Goal: Use online tool/utility: Utilize a website feature to perform a specific function

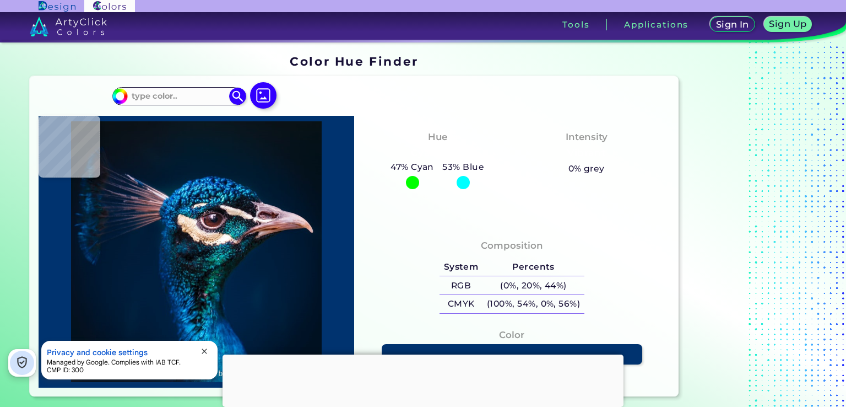
scroll to position [110, 0]
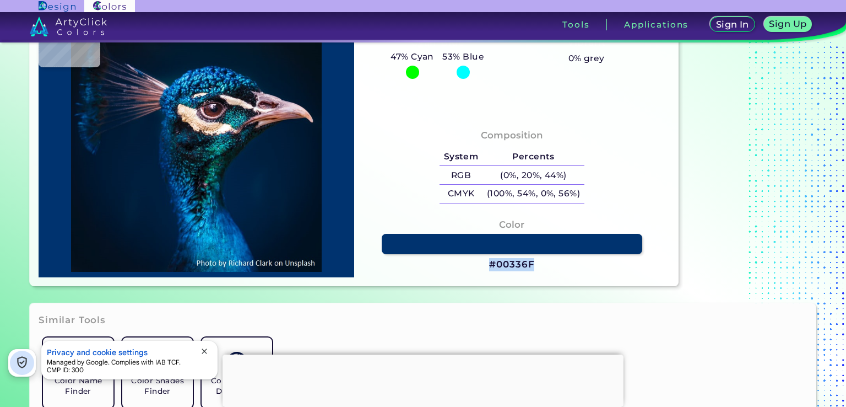
drag, startPoint x: 540, startPoint y: 263, endPoint x: 490, endPoint y: 265, distance: 50.2
click at [490, 265] on div "Color #00336F" at bounding box center [512, 244] width 298 height 65
copy h3 "#00336F"
type input "#000000"
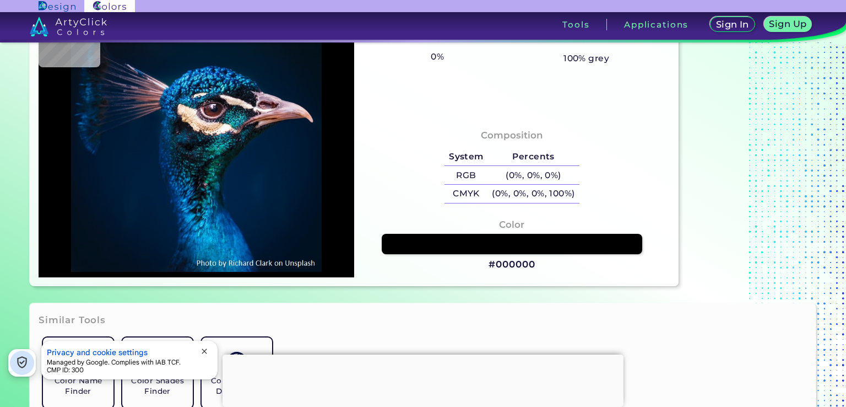
type input "#00142c"
type input "#00142C"
type input "#01152d"
type input "#01152D"
type input "#00162e"
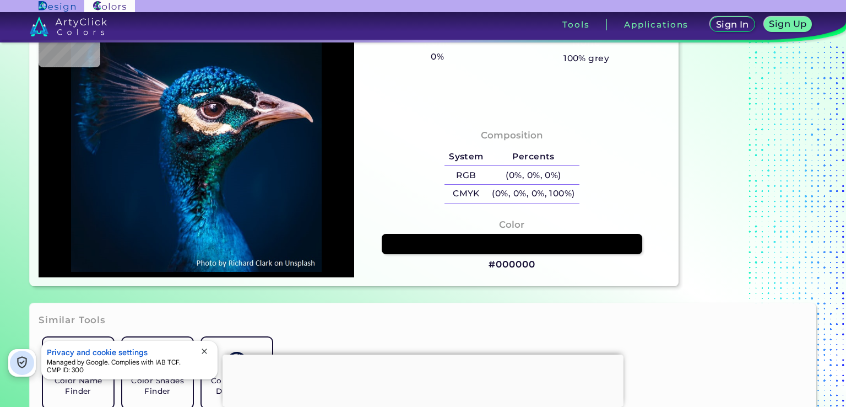
type input "#00162E"
type input "#00162d"
type input "#00162D"
type input "#001121"
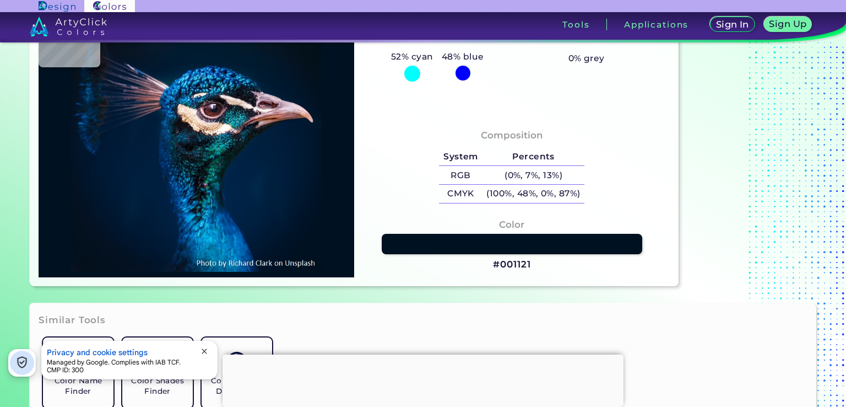
type input "#000000"
type input "#001832"
type input "#001a35"
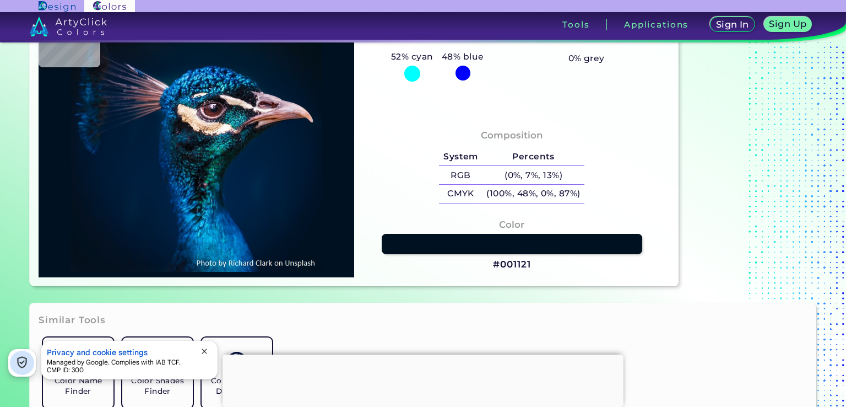
type input "#001A35"
type input "#011b36"
type input "#011B36"
type input "#001b38"
type input "#001B38"
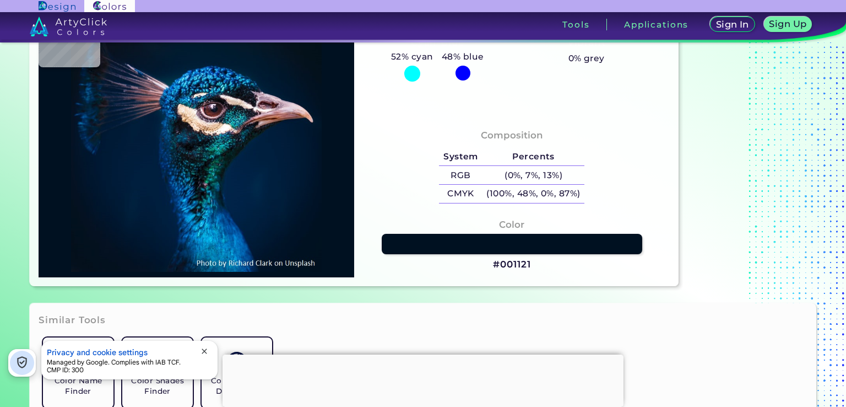
type input "#001c35"
type input "#001C35"
type input "#001427"
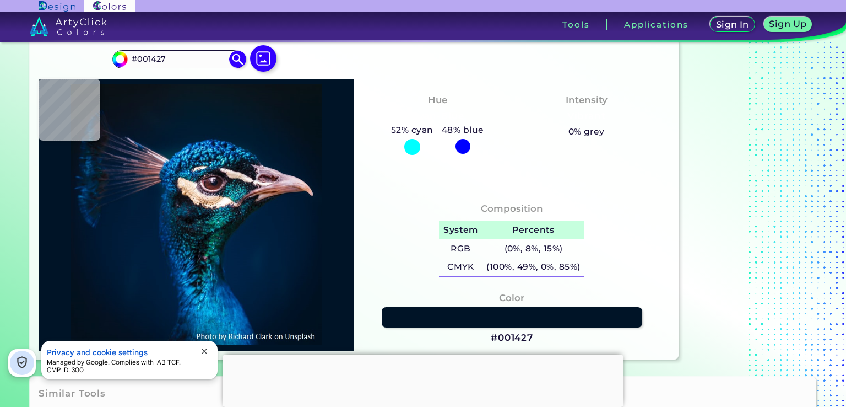
scroll to position [0, 0]
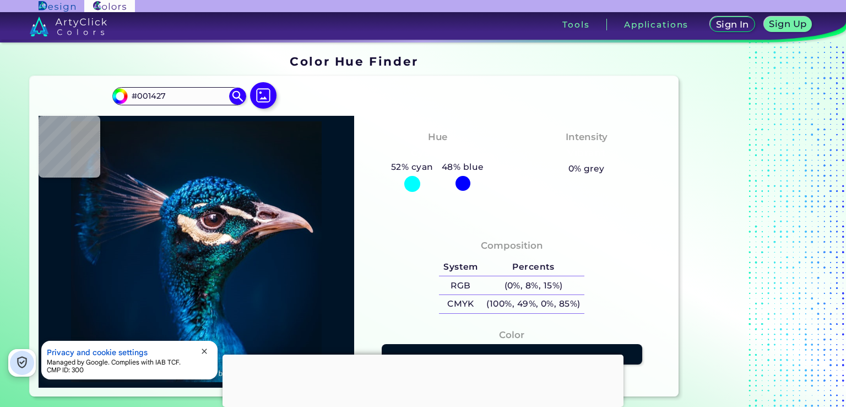
type input "#071217"
